Goal: Check status: Check status

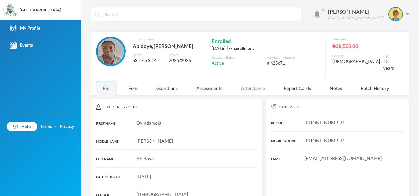
click at [239, 84] on div "Attendance" at bounding box center [253, 88] width 38 height 14
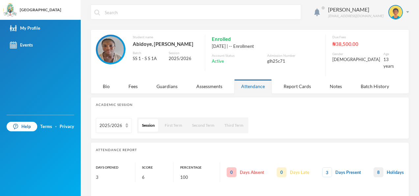
scroll to position [1, 0]
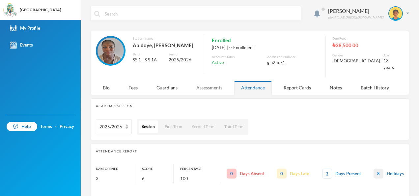
click at [200, 85] on div "Assessments" at bounding box center [210, 87] width 40 height 14
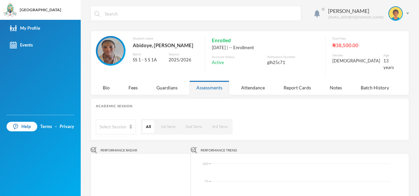
scroll to position [0, 0]
click at [332, 81] on div "Notes" at bounding box center [336, 88] width 26 height 14
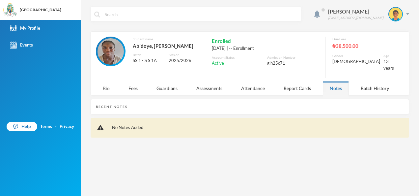
click at [109, 85] on div "Bio" at bounding box center [106, 88] width 21 height 14
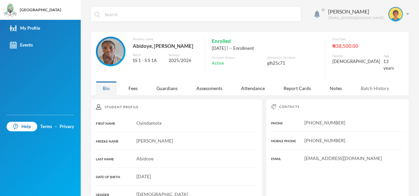
click at [363, 82] on div "Batch History" at bounding box center [375, 88] width 42 height 14
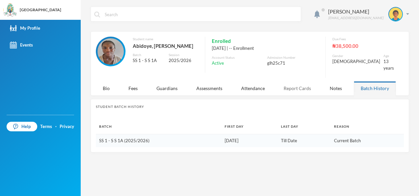
click at [302, 82] on div "Report Cards" at bounding box center [297, 88] width 41 height 14
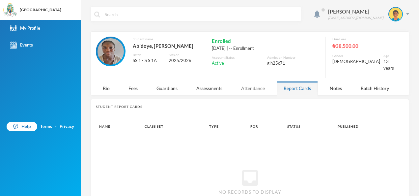
click at [255, 82] on div "Attendance" at bounding box center [253, 88] width 38 height 14
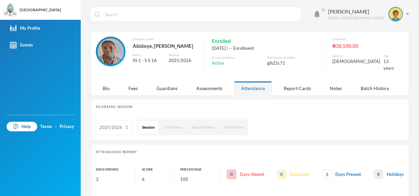
click at [126, 125] on img at bounding box center [127, 127] width 3 height 5
click at [172, 84] on div "Guardians" at bounding box center [167, 88] width 35 height 14
